Goal: Task Accomplishment & Management: Use online tool/utility

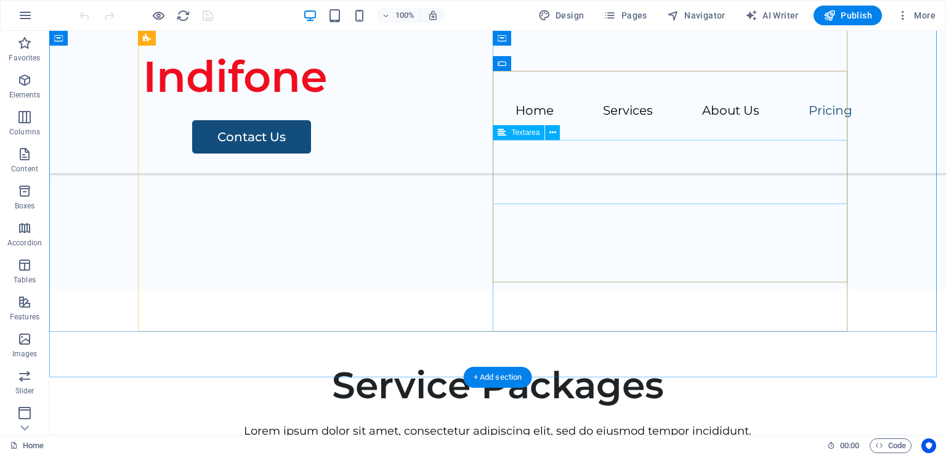
scroll to position [2451, 0]
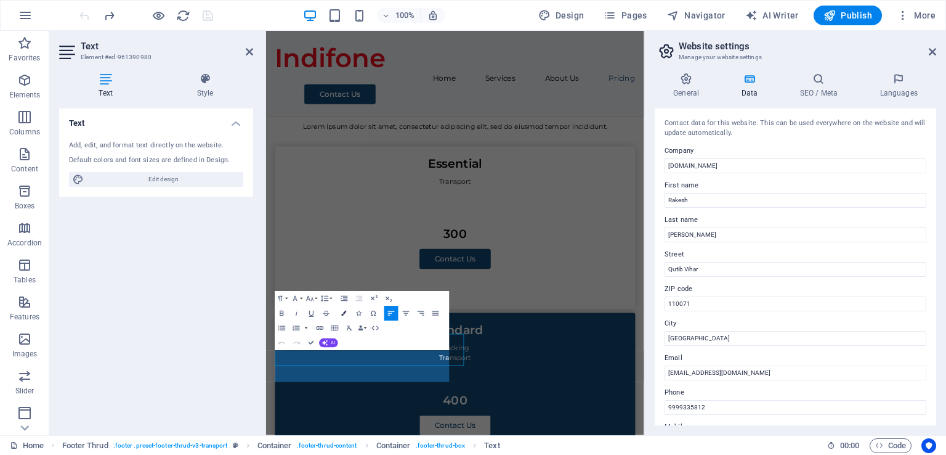
scroll to position [2235, 0]
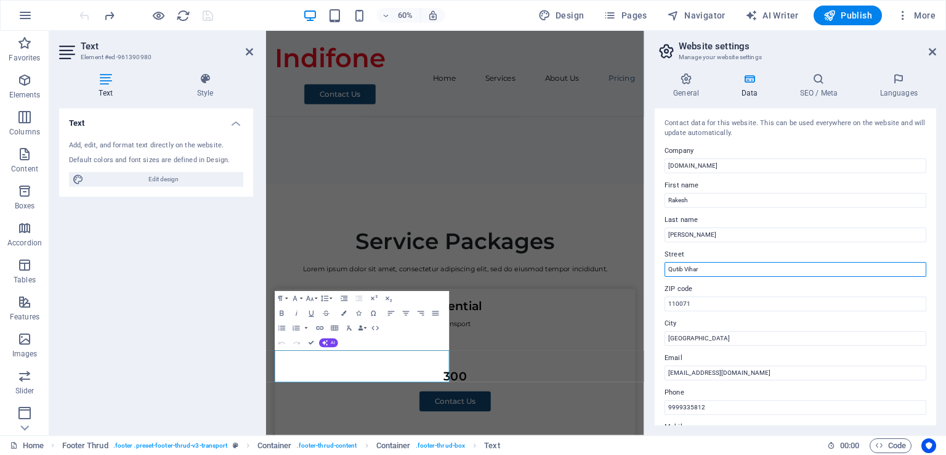
drag, startPoint x: 678, startPoint y: 266, endPoint x: 734, endPoint y: 267, distance: 56.1
click at [678, 265] on input "Qutib Vihar" at bounding box center [796, 269] width 262 height 15
type input "Qutub Vihar"
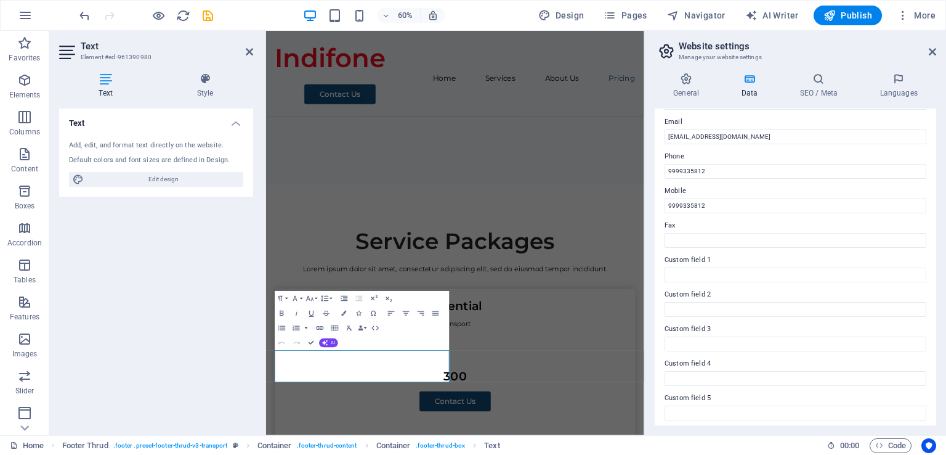
scroll to position [275, 0]
click at [930, 56] on icon at bounding box center [932, 52] width 7 height 10
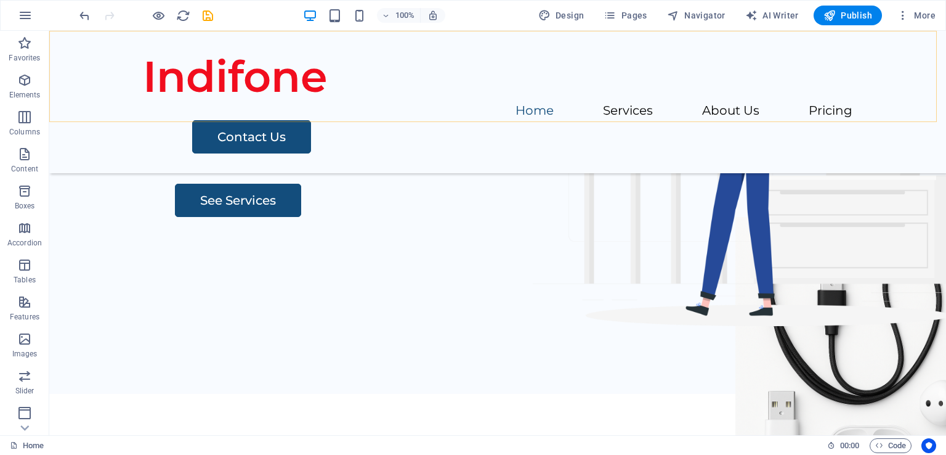
scroll to position [0, 0]
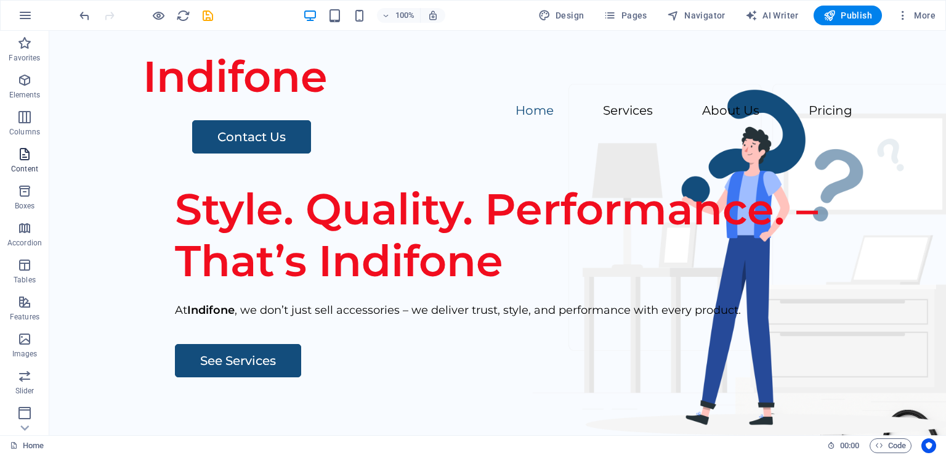
click at [34, 155] on span "Content" at bounding box center [24, 162] width 49 height 30
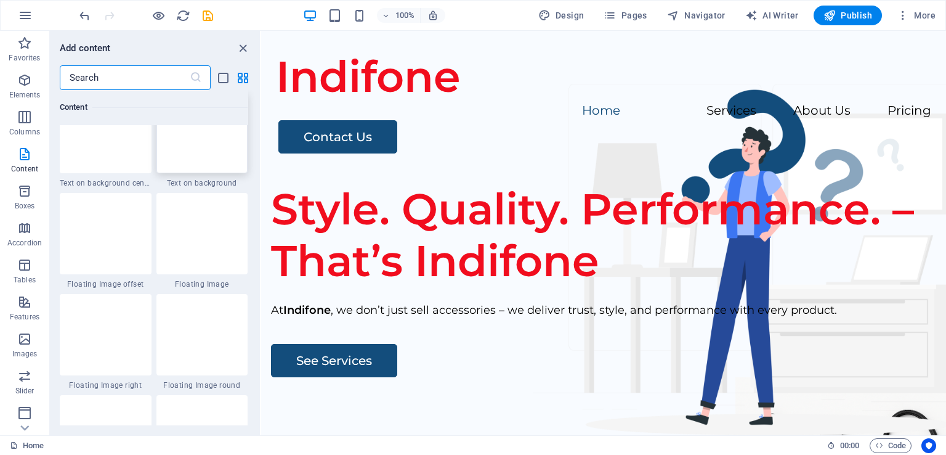
scroll to position [2649, 0]
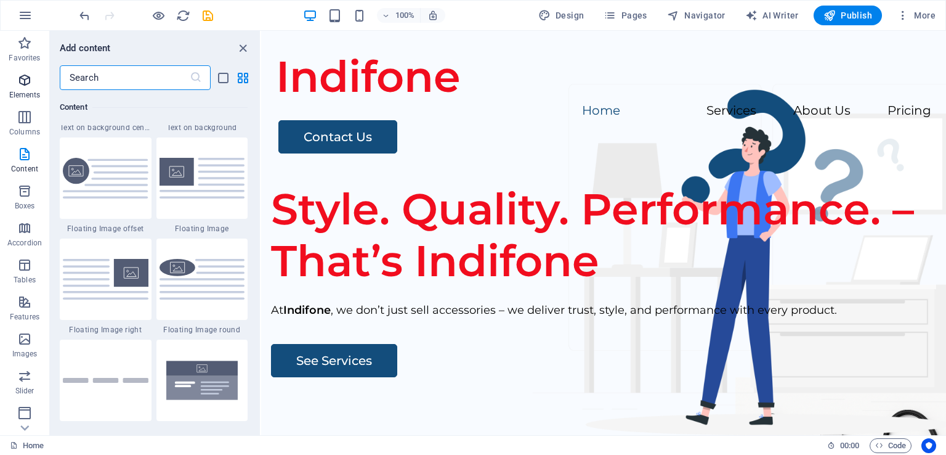
click at [30, 86] on icon "button" at bounding box center [24, 80] width 15 height 15
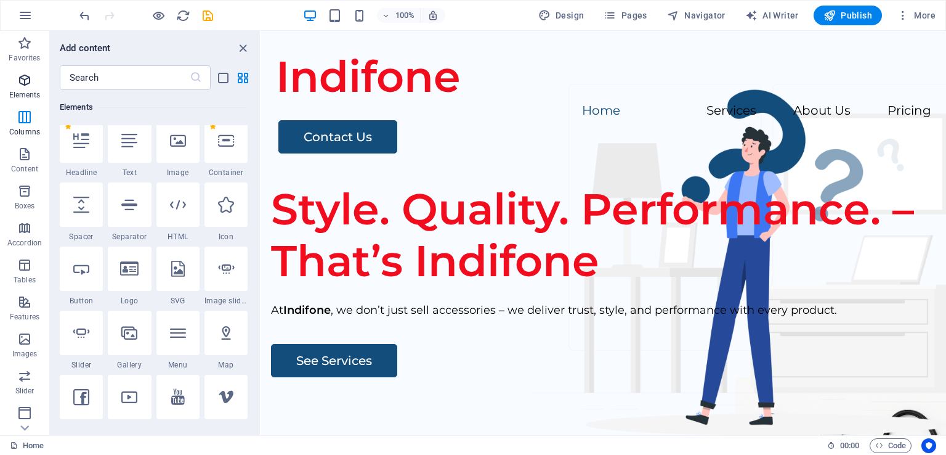
scroll to position [131, 0]
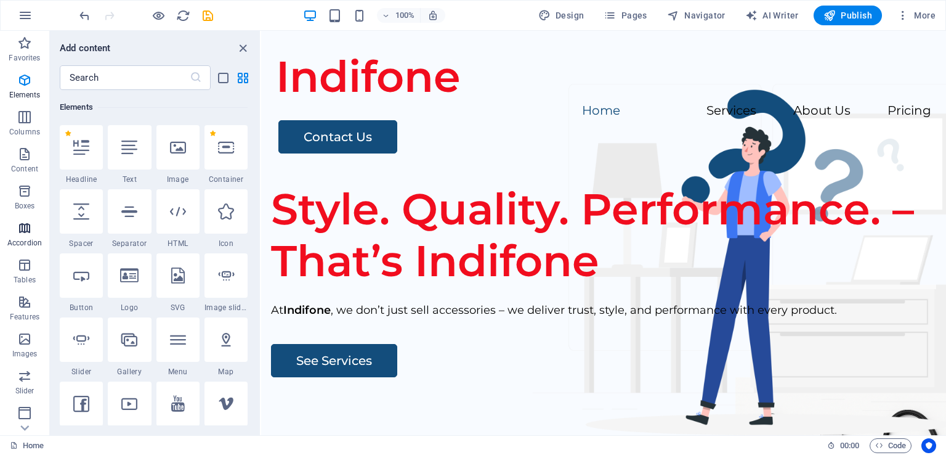
click at [35, 232] on span "Accordion" at bounding box center [24, 236] width 49 height 30
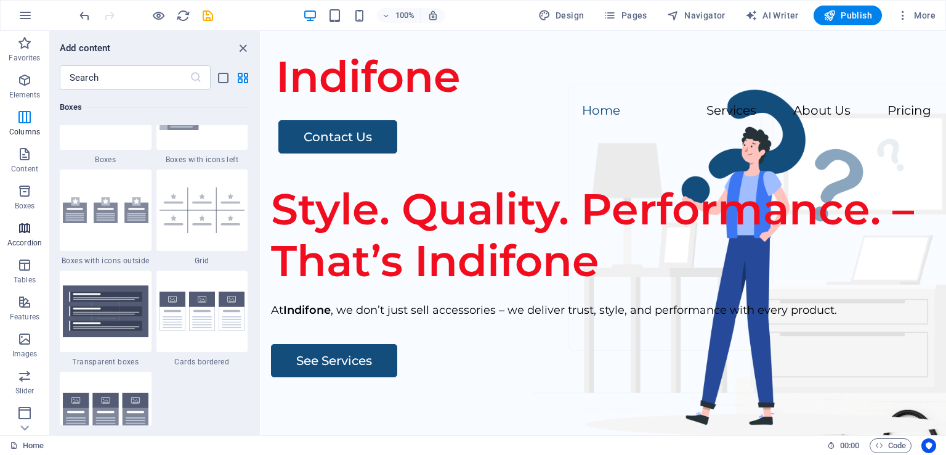
scroll to position [3934, 0]
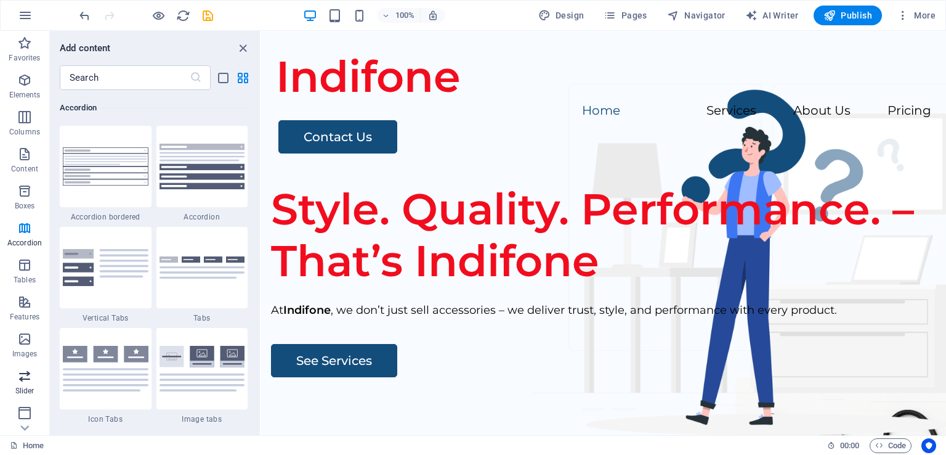
click at [26, 389] on p "Slider" at bounding box center [24, 391] width 19 height 10
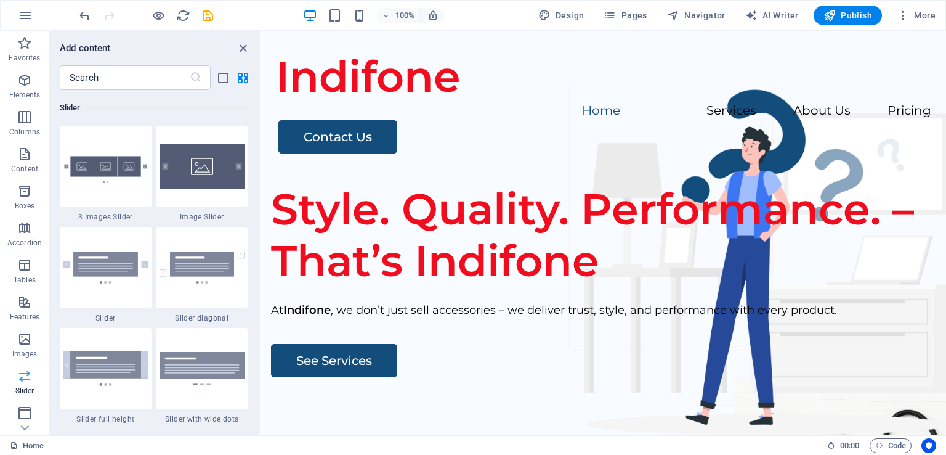
scroll to position [150, 0]
click at [24, 380] on icon "button" at bounding box center [24, 373] width 15 height 15
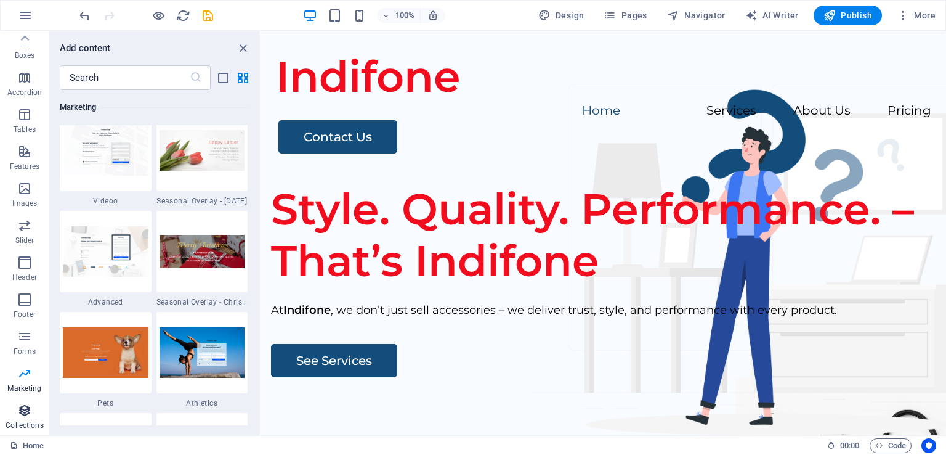
scroll to position [10406, 0]
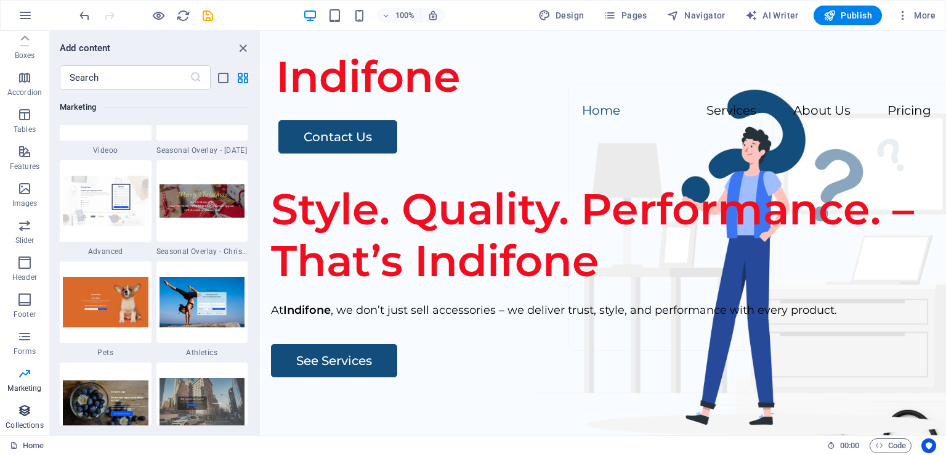
click at [30, 425] on p "Collections" at bounding box center [25, 425] width 38 height 10
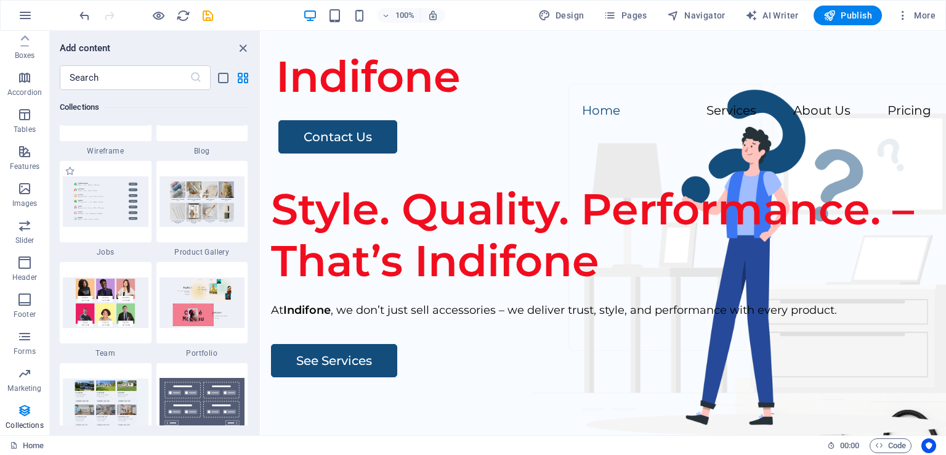
scroll to position [11402, 0]
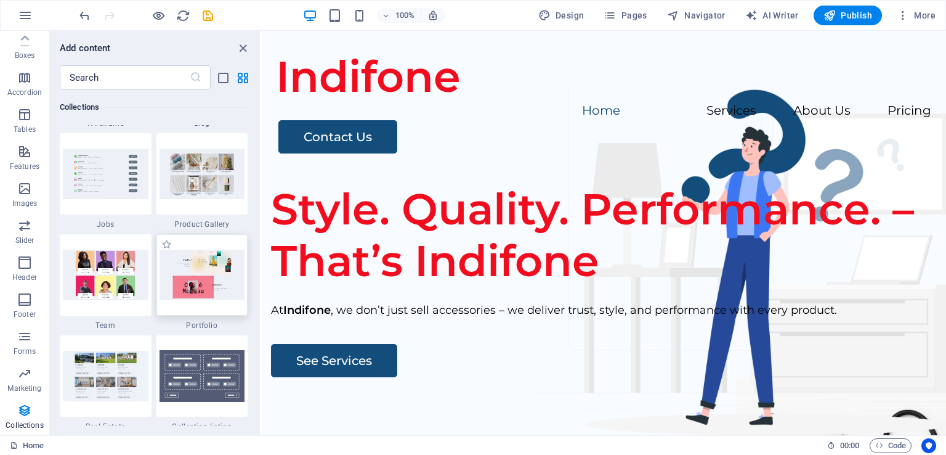
click at [222, 296] on img at bounding box center [203, 275] width 86 height 50
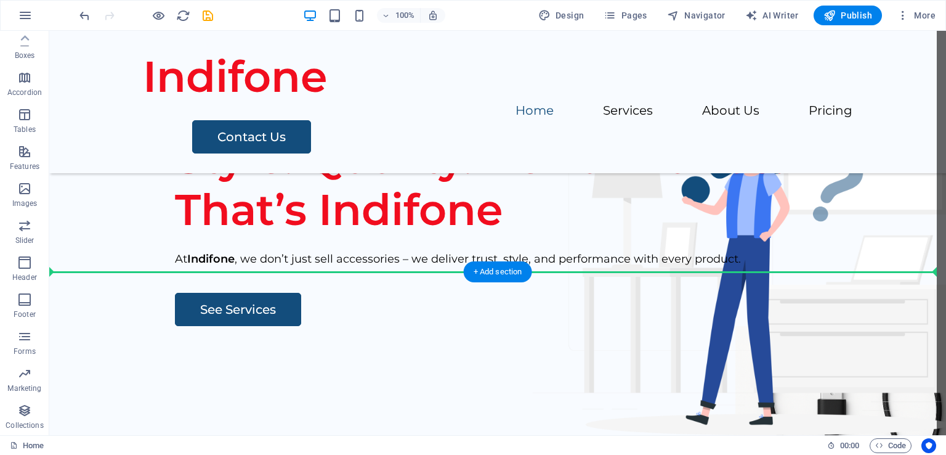
scroll to position [370, 0]
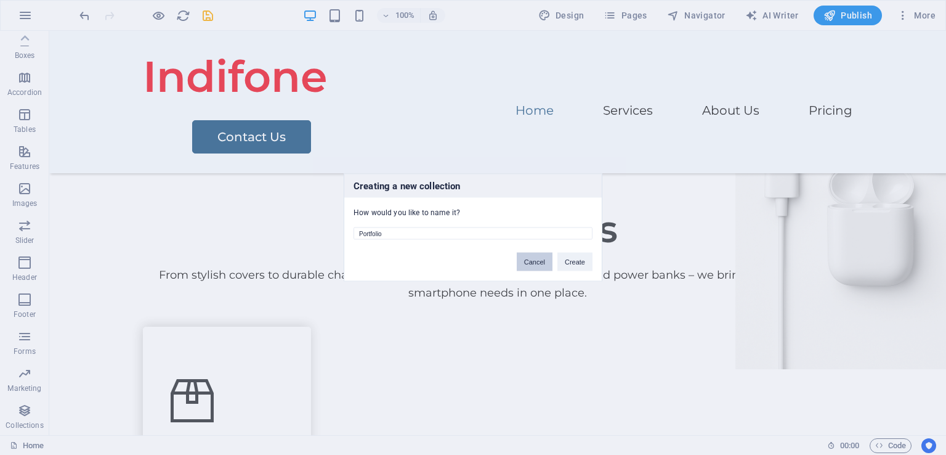
click at [534, 261] on button "Cancel" at bounding box center [535, 262] width 36 height 18
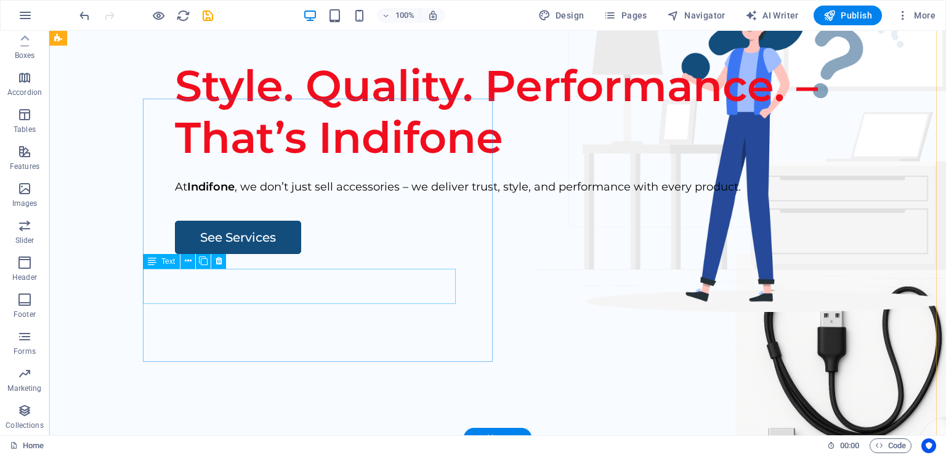
scroll to position [0, 0]
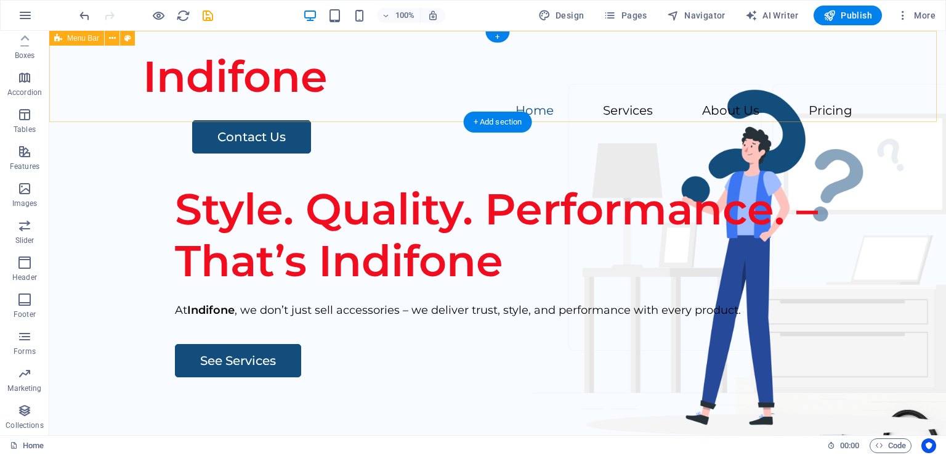
click at [702, 75] on div "Indifone Menu Home Services About Us Pricing Contact Us" at bounding box center [497, 102] width 897 height 142
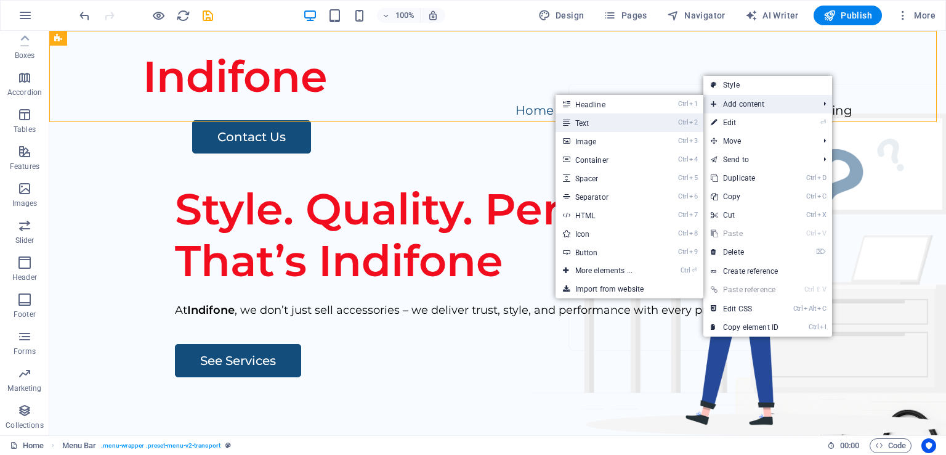
click at [601, 126] on link "Ctrl 2 Text" at bounding box center [607, 122] width 102 height 18
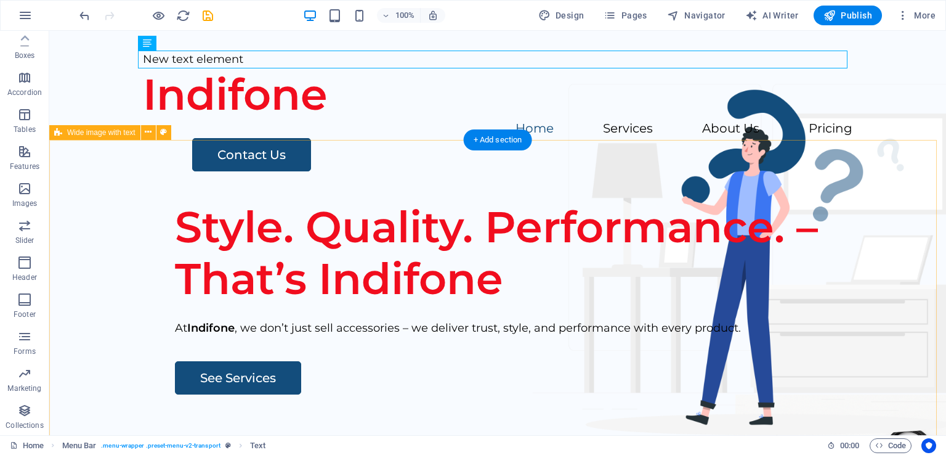
click at [461, 203] on div "Style. Quality. Performance. – That’s Indifone At Indifone , we don’t just sell…" at bounding box center [497, 427] width 897 height 472
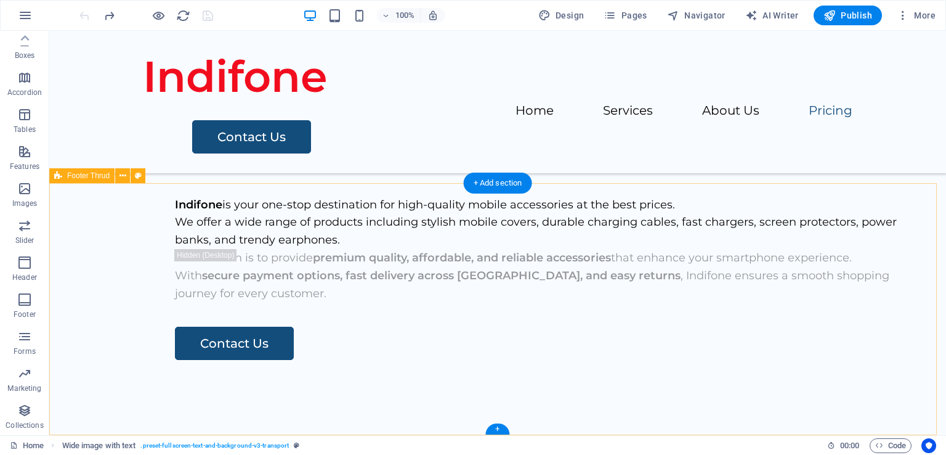
scroll to position [2451, 0]
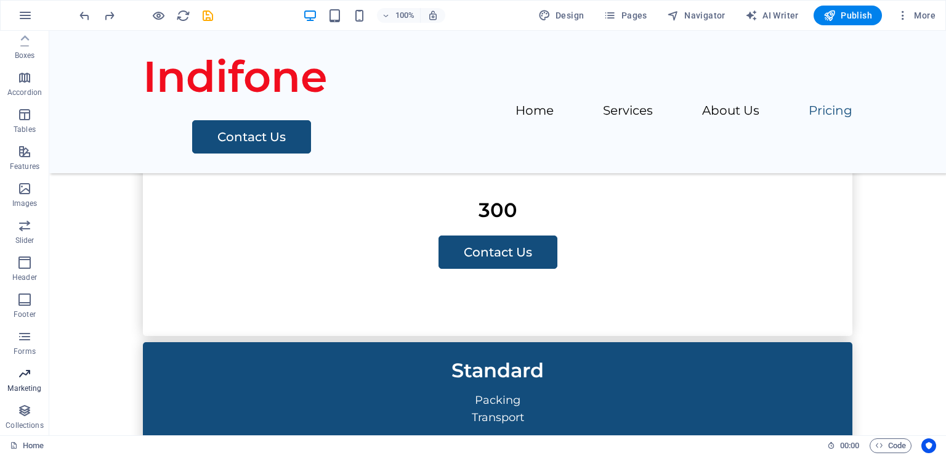
click at [25, 382] on span "Marketing" at bounding box center [24, 381] width 49 height 30
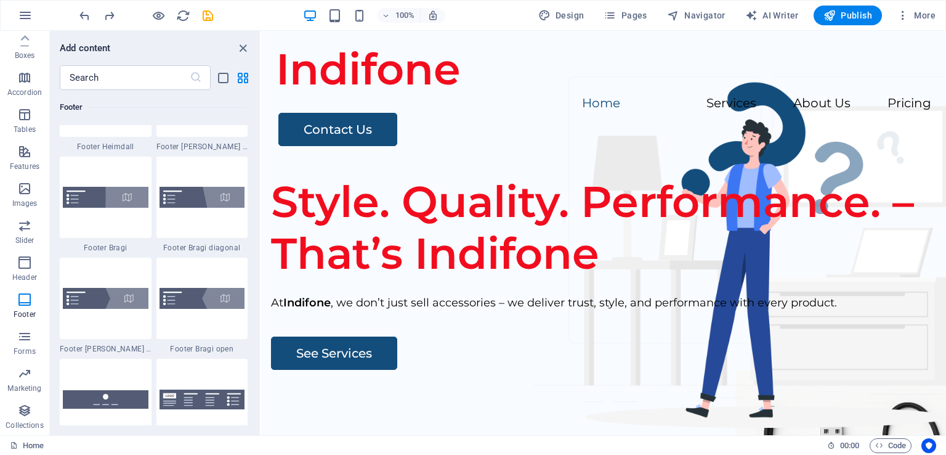
scroll to position [8257, 0]
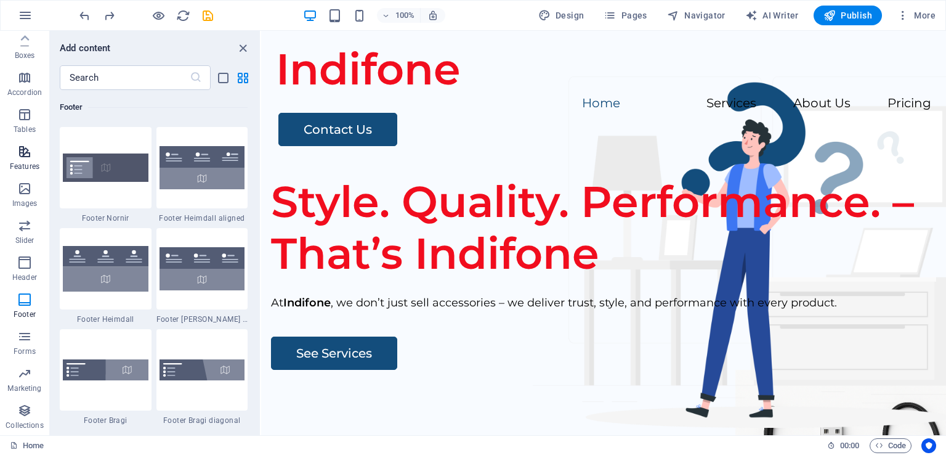
click at [22, 156] on icon "button" at bounding box center [24, 151] width 15 height 15
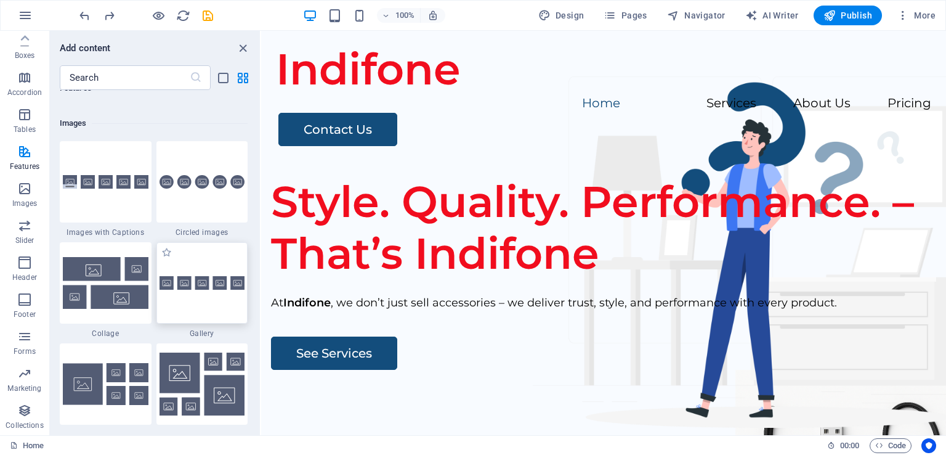
scroll to position [6218, 0]
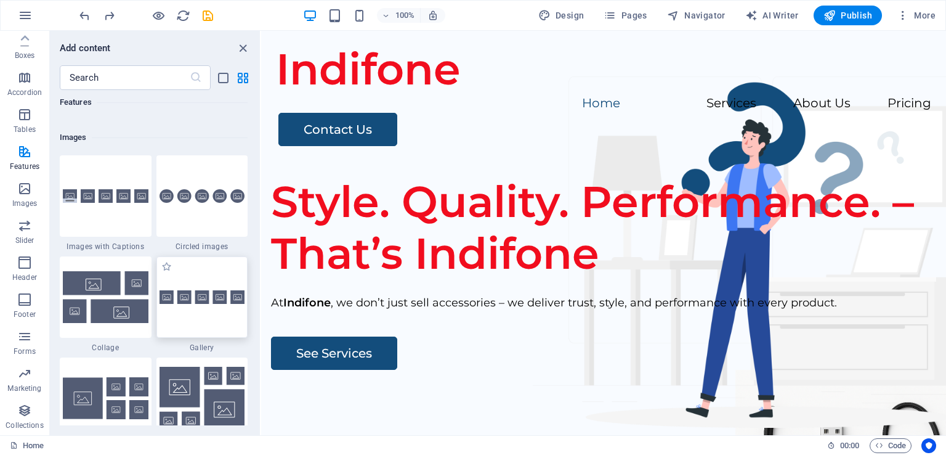
click at [203, 205] on div at bounding box center [203, 195] width 92 height 81
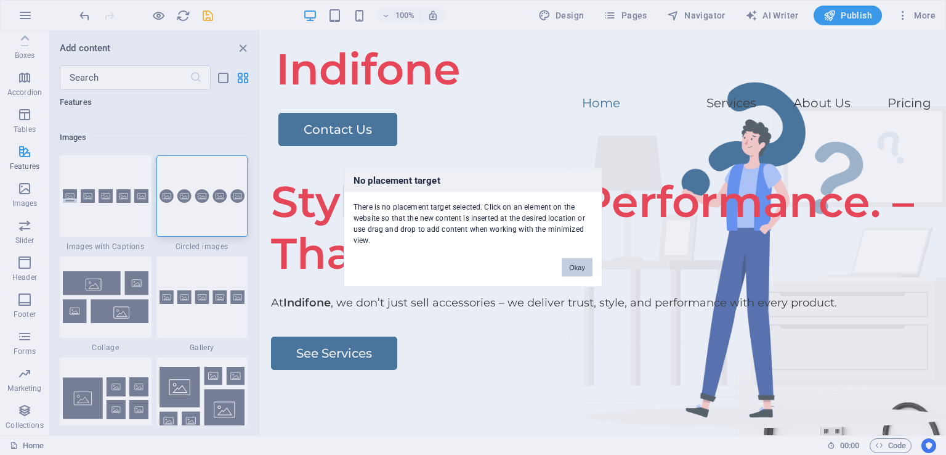
click at [574, 264] on button "Okay" at bounding box center [577, 267] width 31 height 18
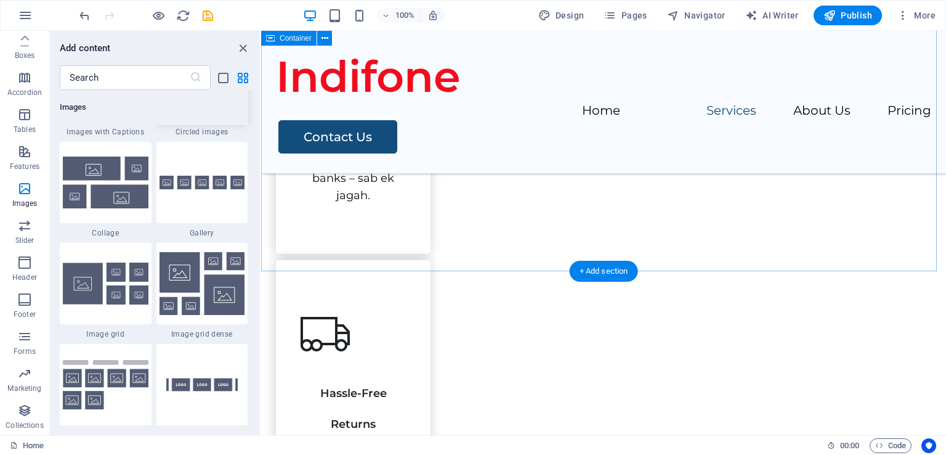
scroll to position [824, 0]
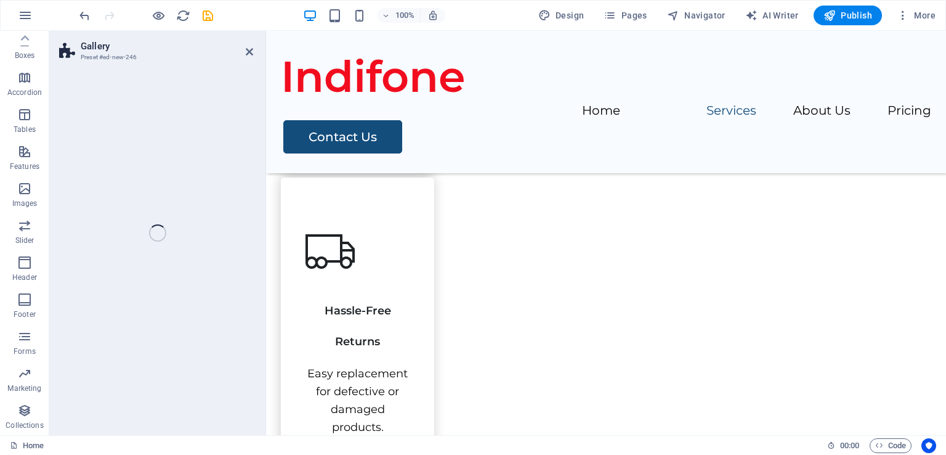
select select "rem"
select select "preset-gallery-v3-default"
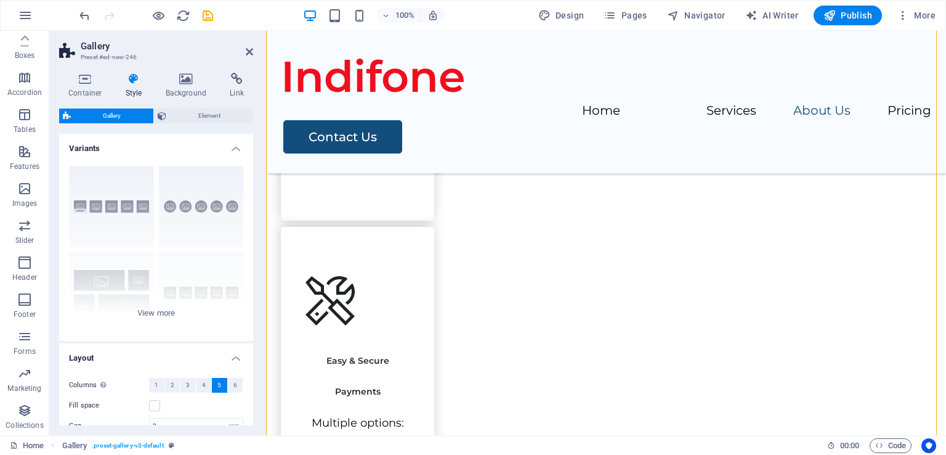
scroll to position [1355, 0]
click at [194, 208] on div "Captions Circle Collage Default Grid Grid shifted" at bounding box center [156, 248] width 194 height 185
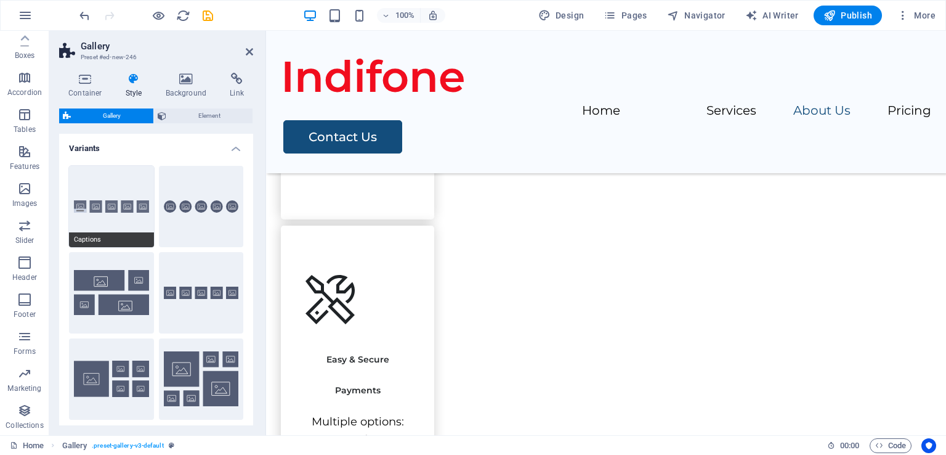
click at [108, 218] on button "Captions" at bounding box center [111, 206] width 85 height 81
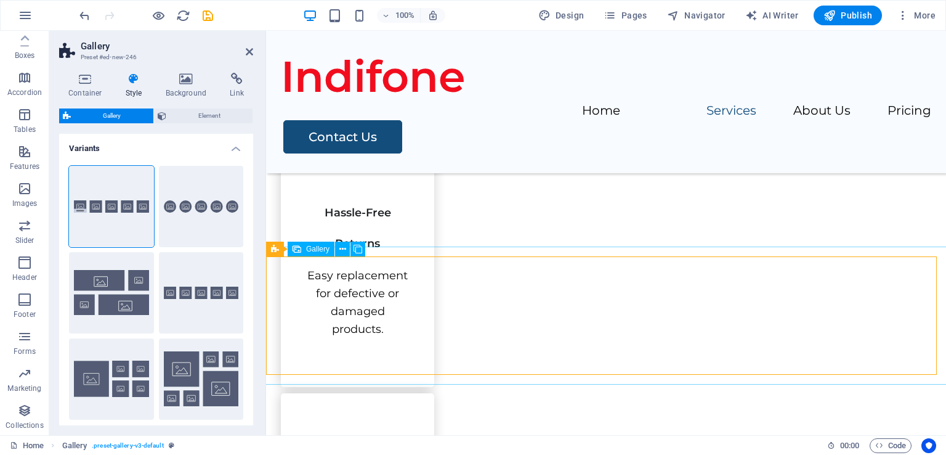
scroll to position [820, 0]
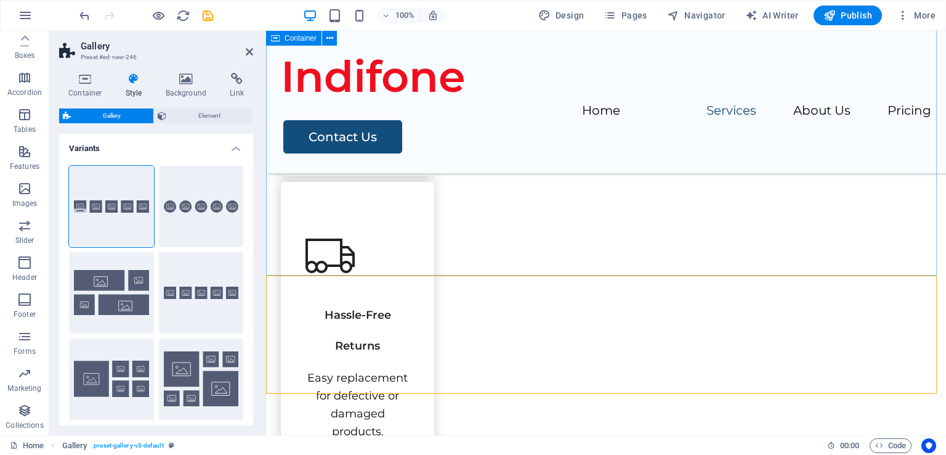
click at [596, 232] on div "Our Services From stylish covers to durable charging cables, screen protectors,…" at bounding box center [606, 403] width 680 height 1441
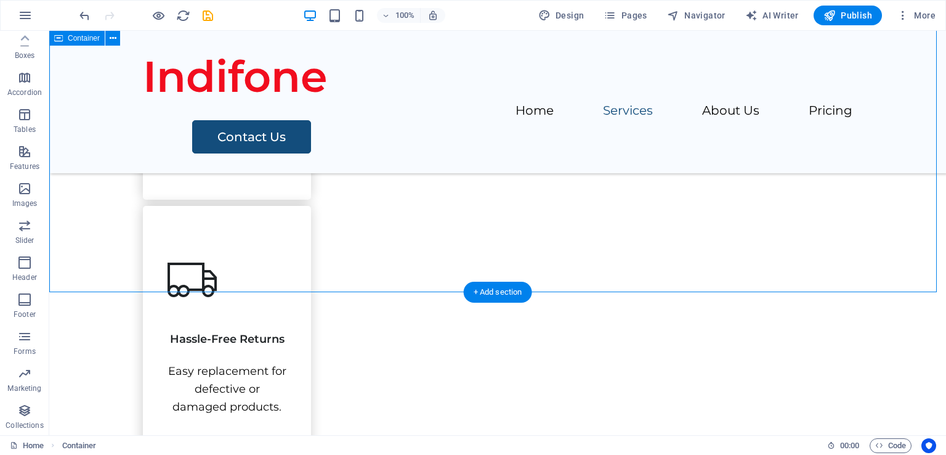
scroll to position [777, 0]
click at [503, 264] on div "Our Services From stylish covers to durable charging cables, screen protectors,…" at bounding box center [497, 398] width 897 height 1344
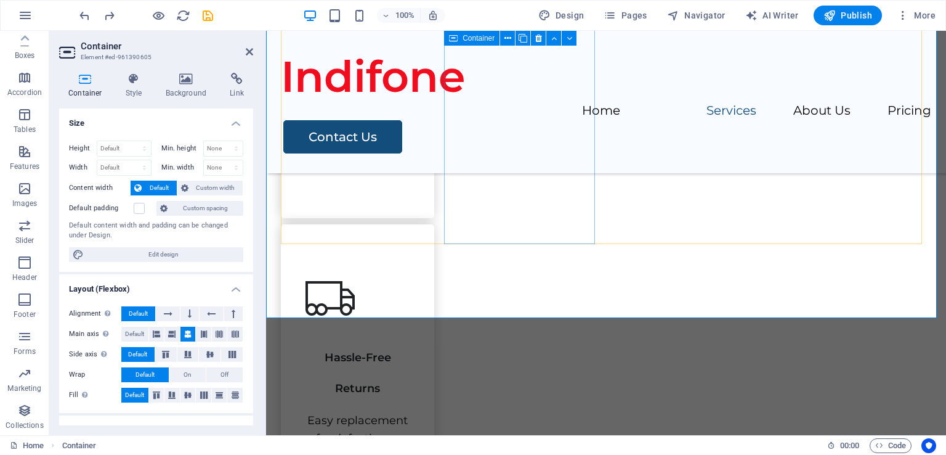
click at [434, 233] on div "Hassle-Free Returns Easy replacement for defective or damaged products." at bounding box center [357, 377] width 153 height 307
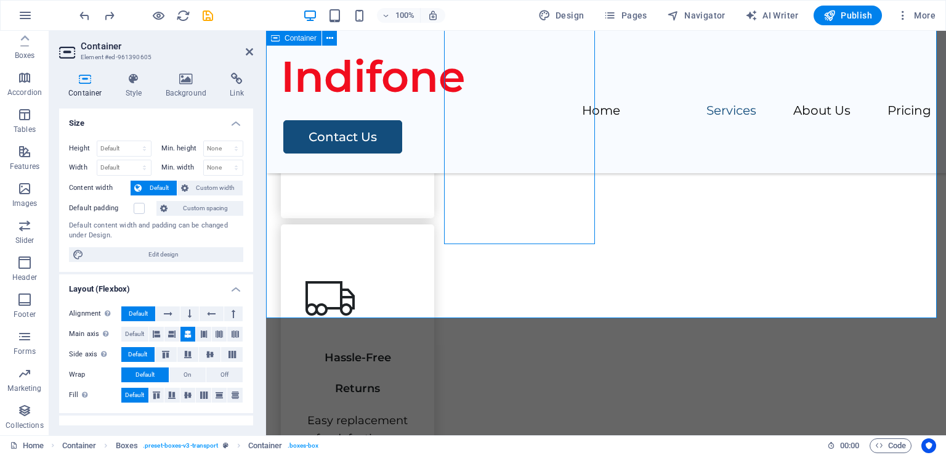
click at [515, 266] on div "Our Services From stylish covers to durable charging cables, screen protectors,…" at bounding box center [606, 446] width 680 height 1441
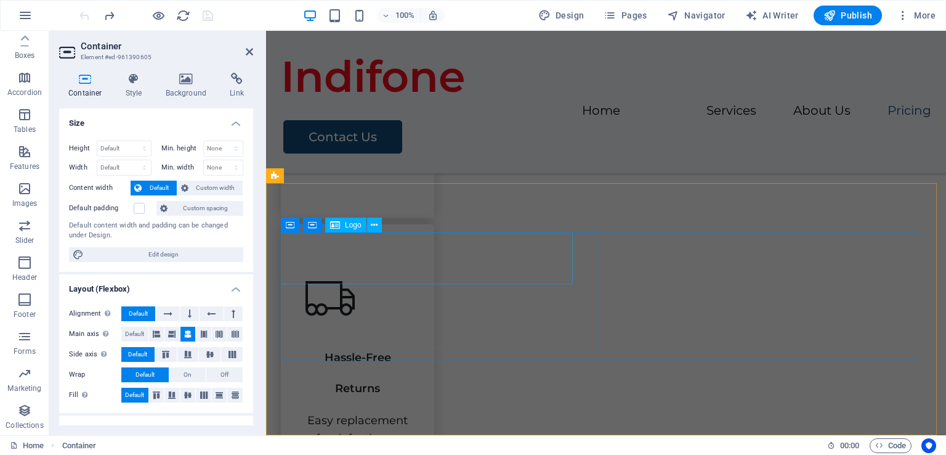
scroll to position [2477, 0]
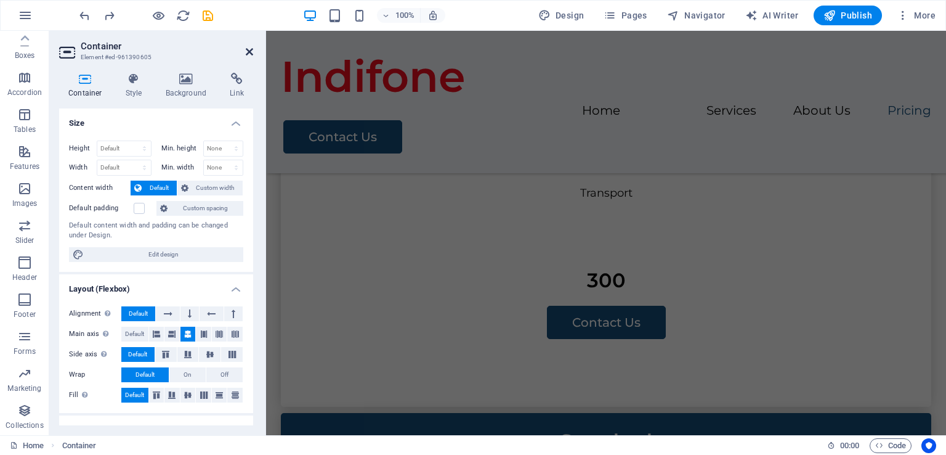
click at [246, 50] on icon at bounding box center [249, 52] width 7 height 10
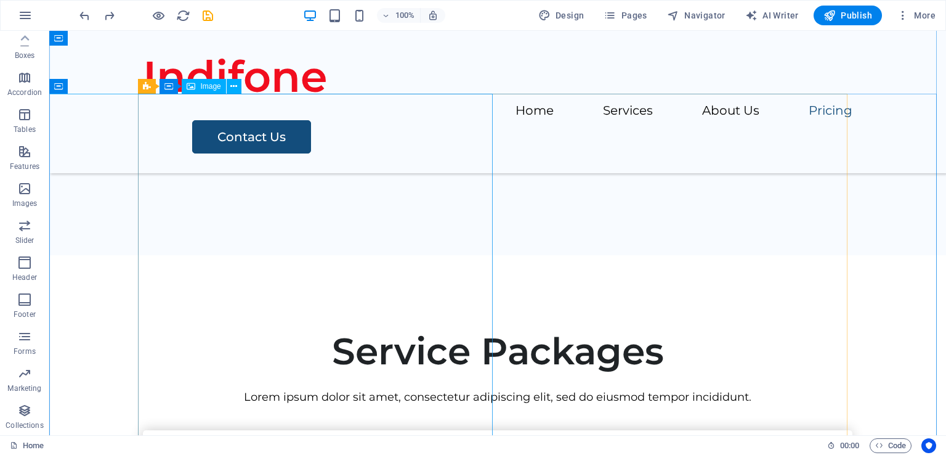
scroll to position [2207, 0]
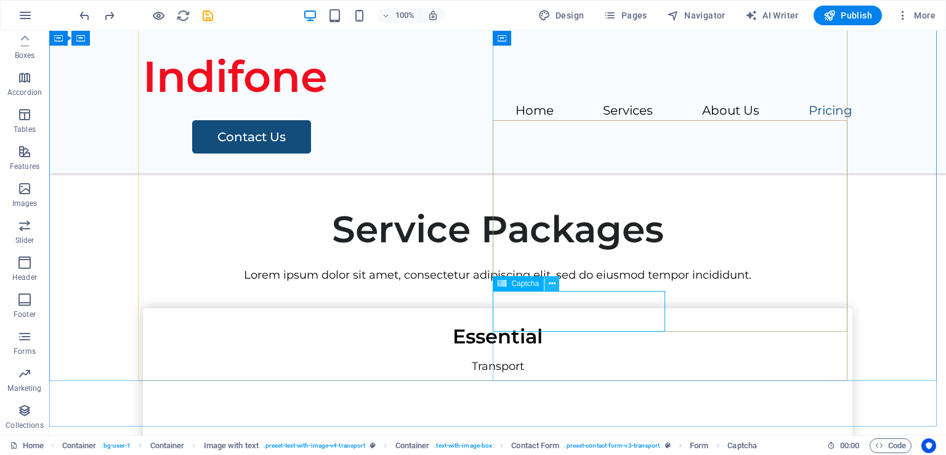
click at [554, 277] on icon at bounding box center [552, 283] width 7 height 13
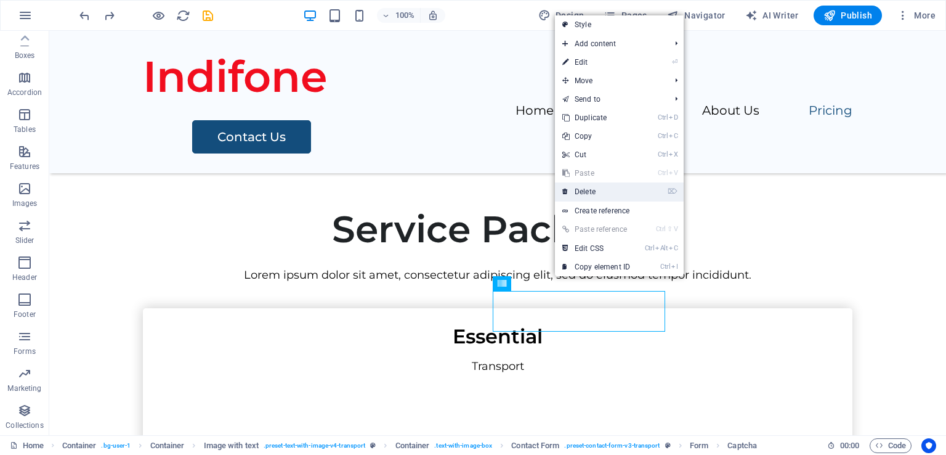
click at [617, 193] on link "⌦ Delete" at bounding box center [596, 191] width 83 height 18
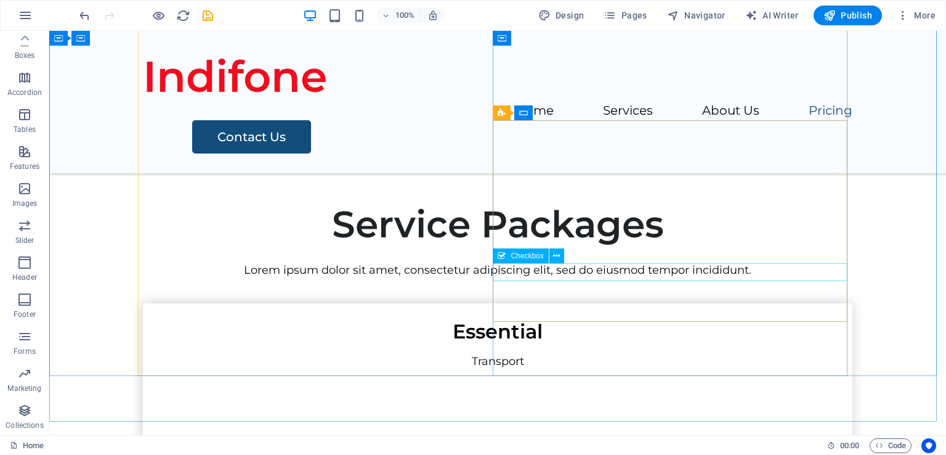
click at [531, 258] on span "Checkbox" at bounding box center [527, 255] width 33 height 7
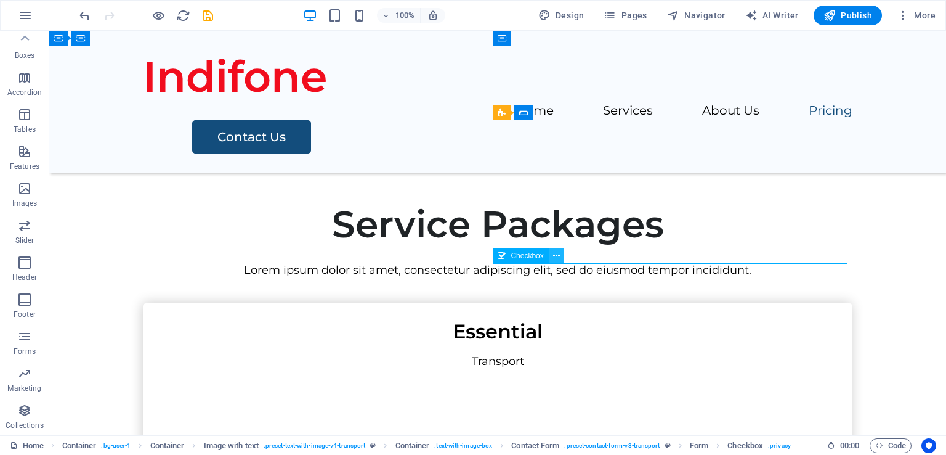
click at [559, 252] on icon at bounding box center [556, 256] width 7 height 13
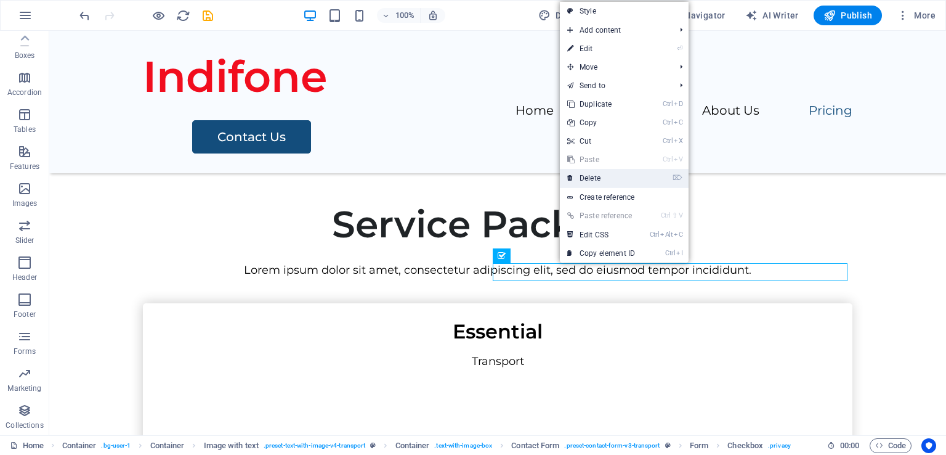
click at [611, 178] on link "⌦ Delete" at bounding box center [601, 178] width 83 height 18
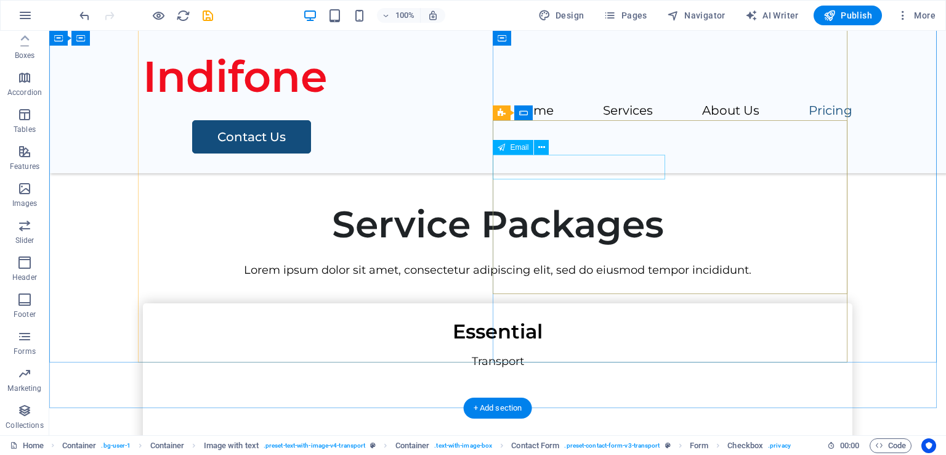
scroll to position [2226, 0]
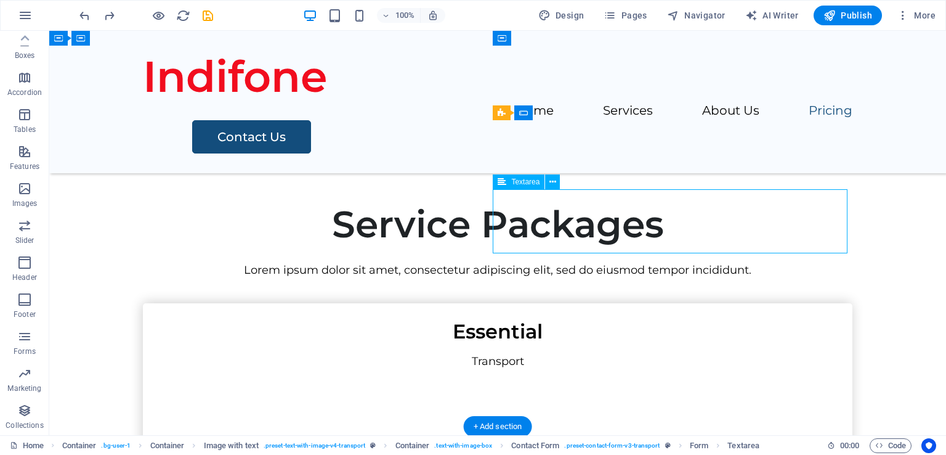
scroll to position [2207, 0]
